Goal: Feedback & Contribution: Submit feedback/report problem

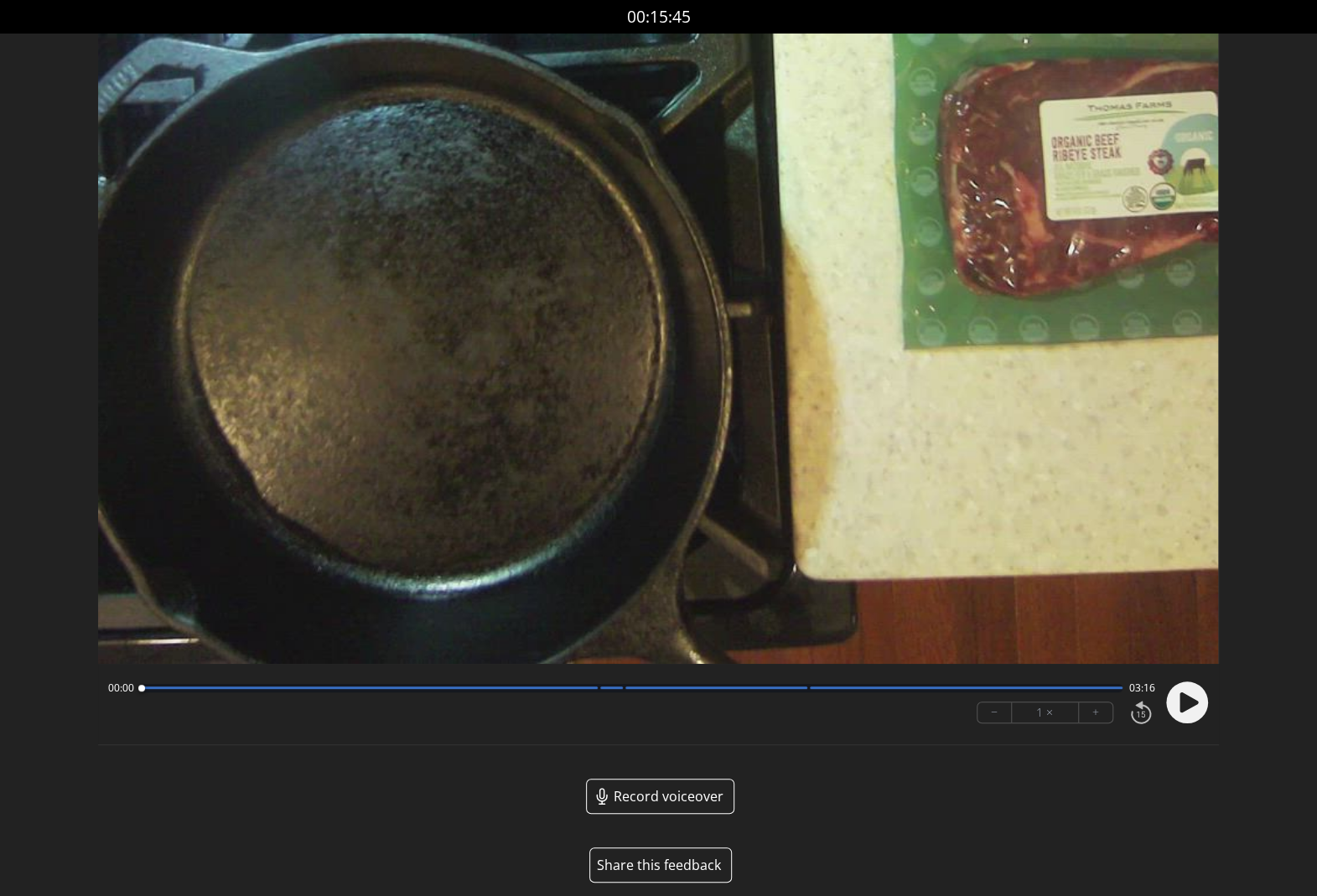
click at [662, 862] on button "Share this feedback" at bounding box center [660, 865] width 142 height 35
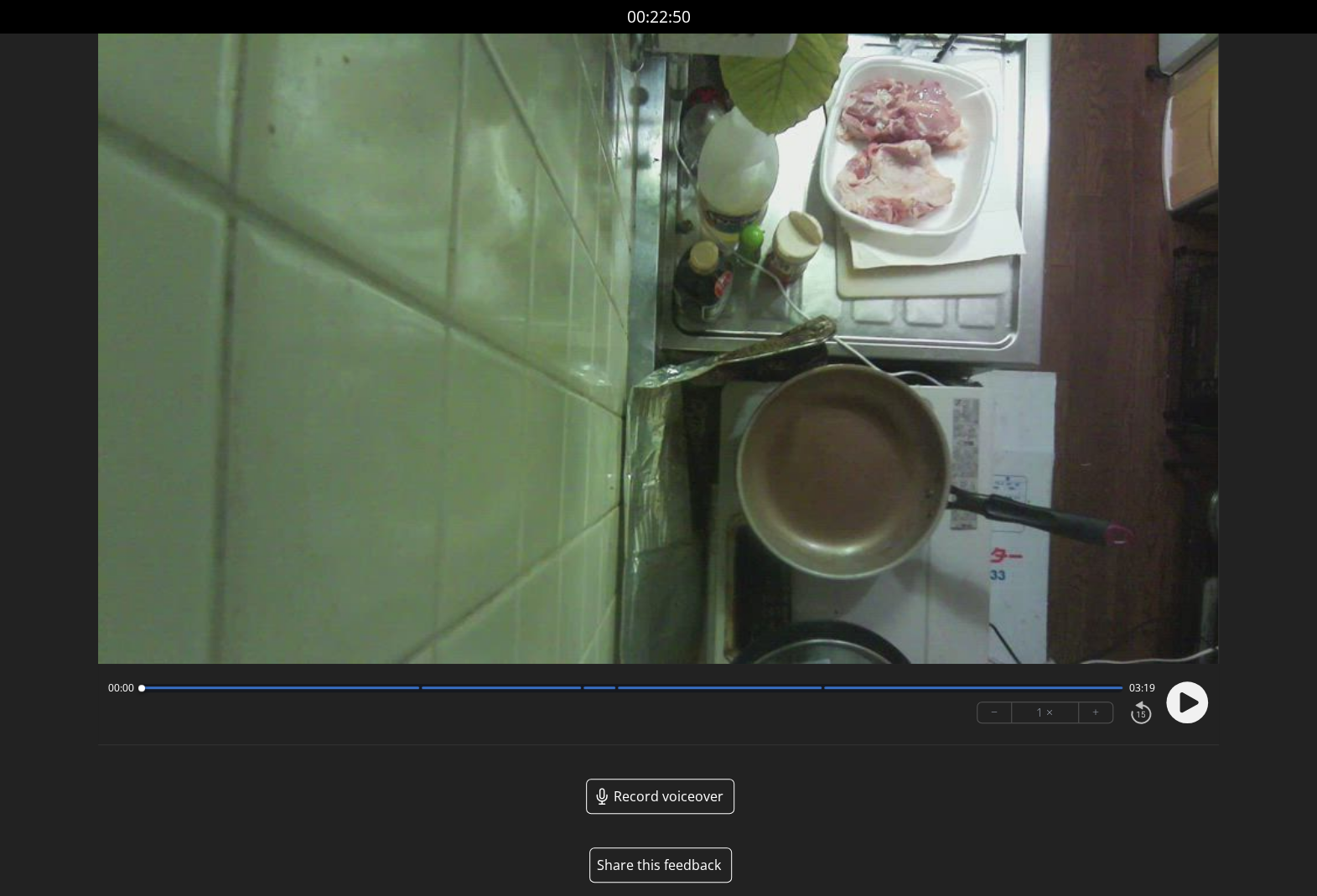
click at [684, 858] on button "Share this feedback" at bounding box center [660, 865] width 142 height 35
